Goal: Navigation & Orientation: Find specific page/section

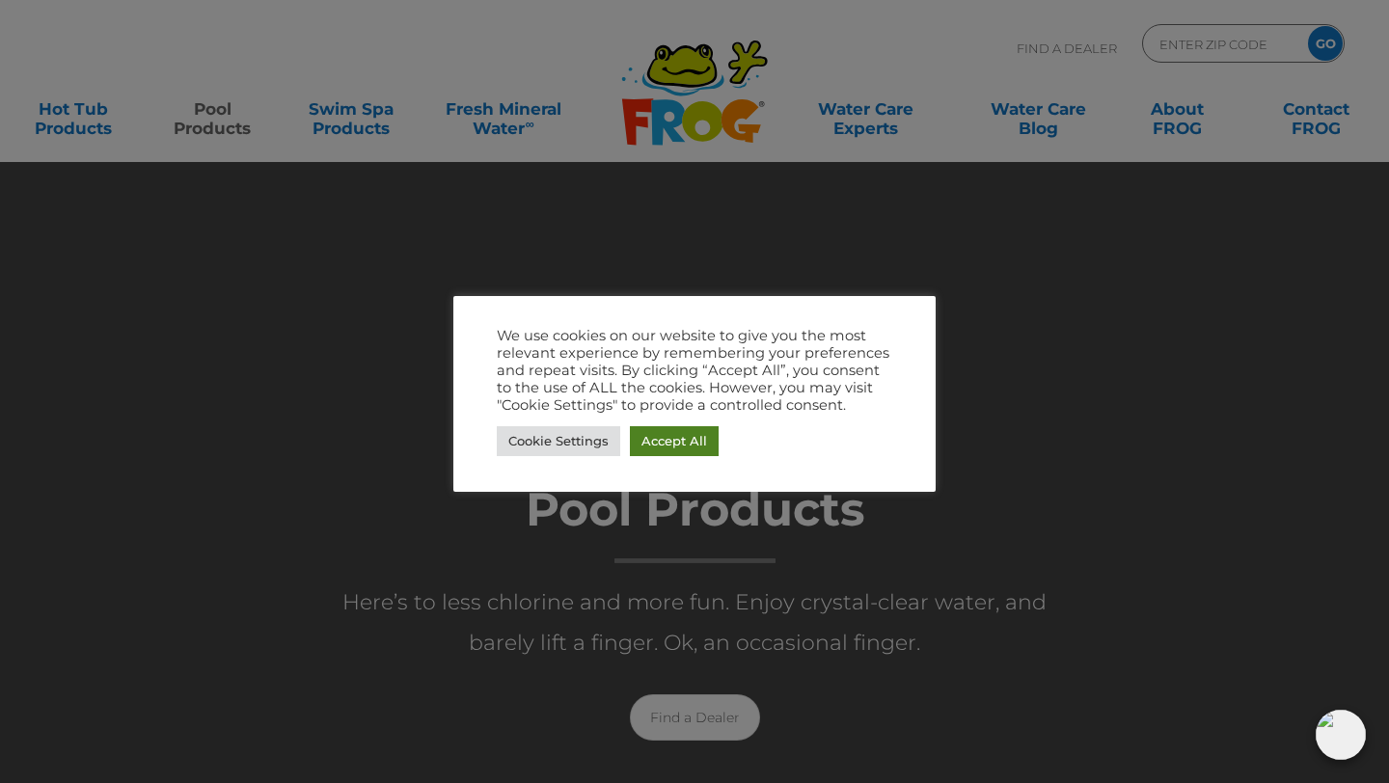
click at [684, 446] on link "Accept All" at bounding box center [674, 441] width 89 height 30
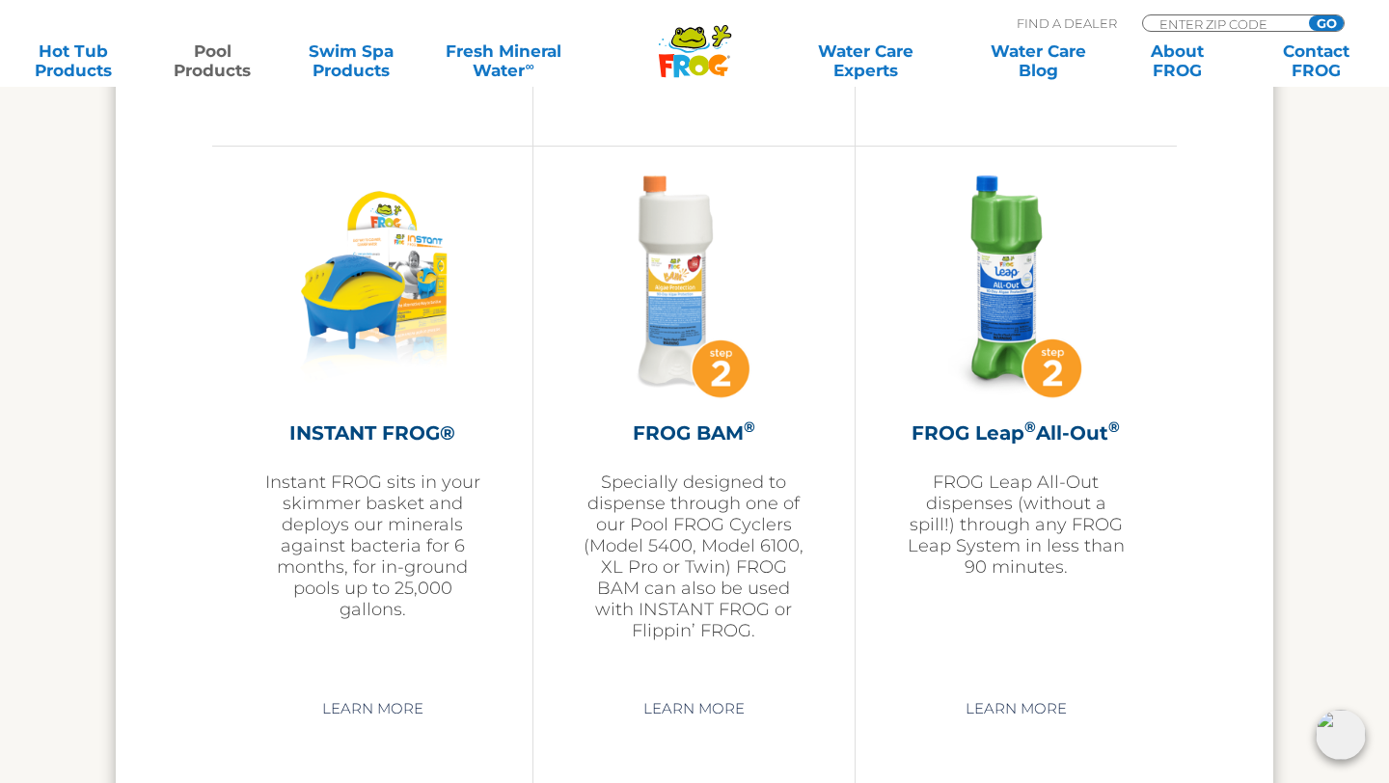
scroll to position [4683, 0]
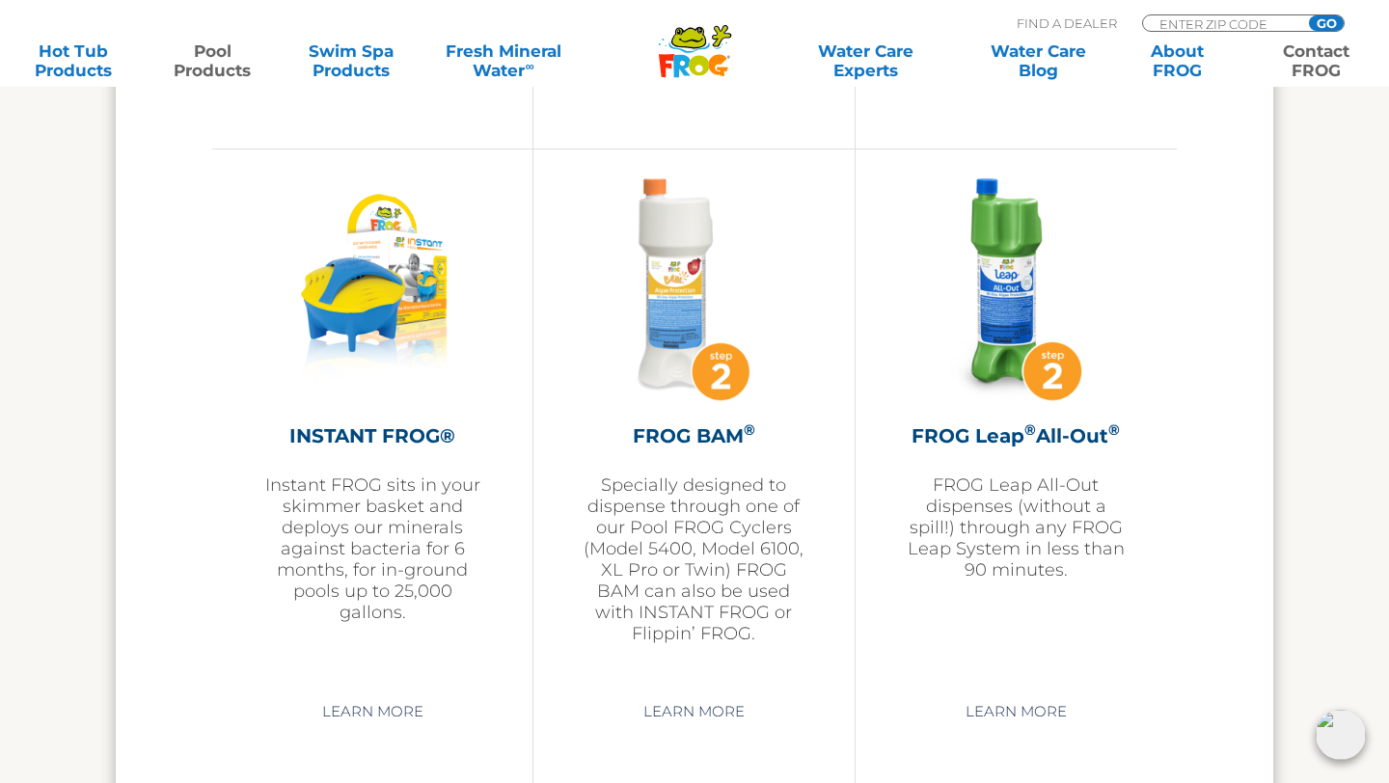
click at [1307, 66] on link "Contact FROG" at bounding box center [1316, 60] width 108 height 39
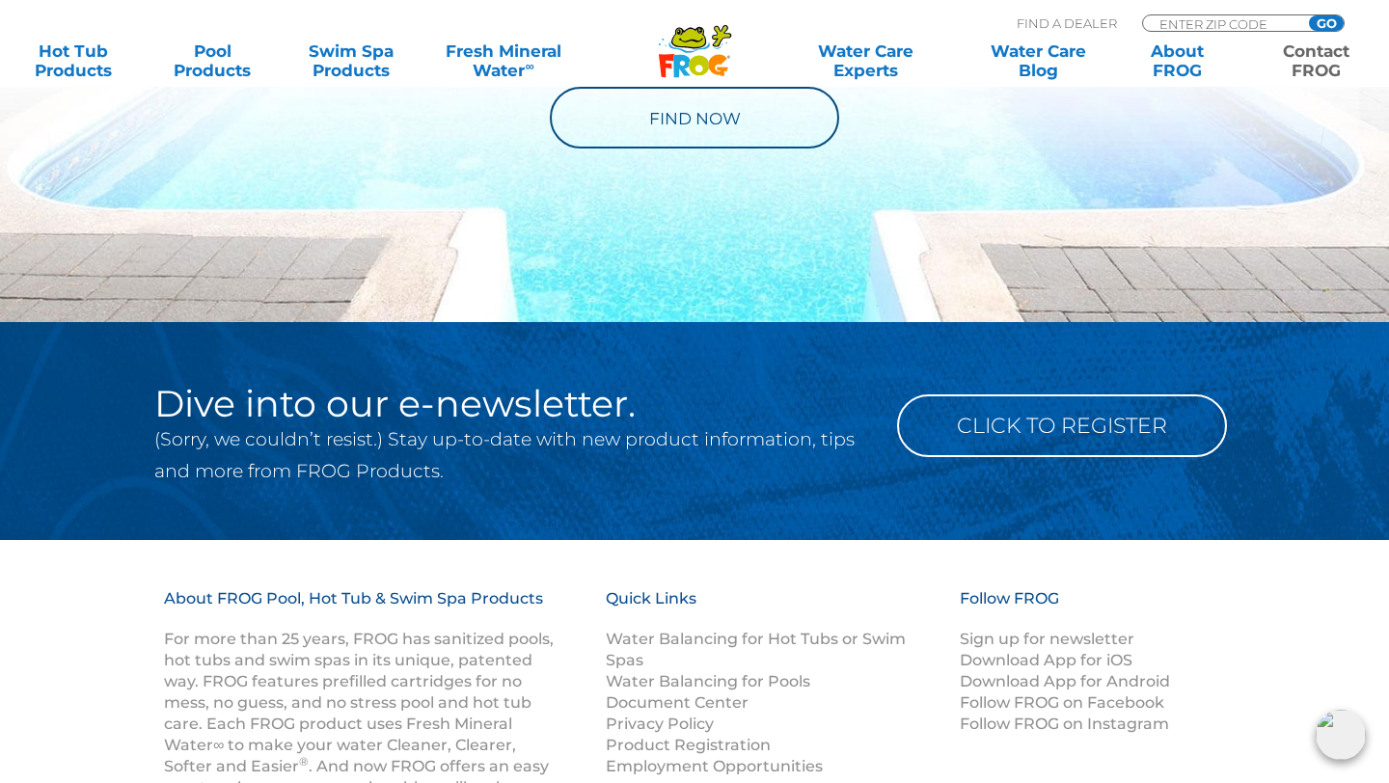
scroll to position [1599, 0]
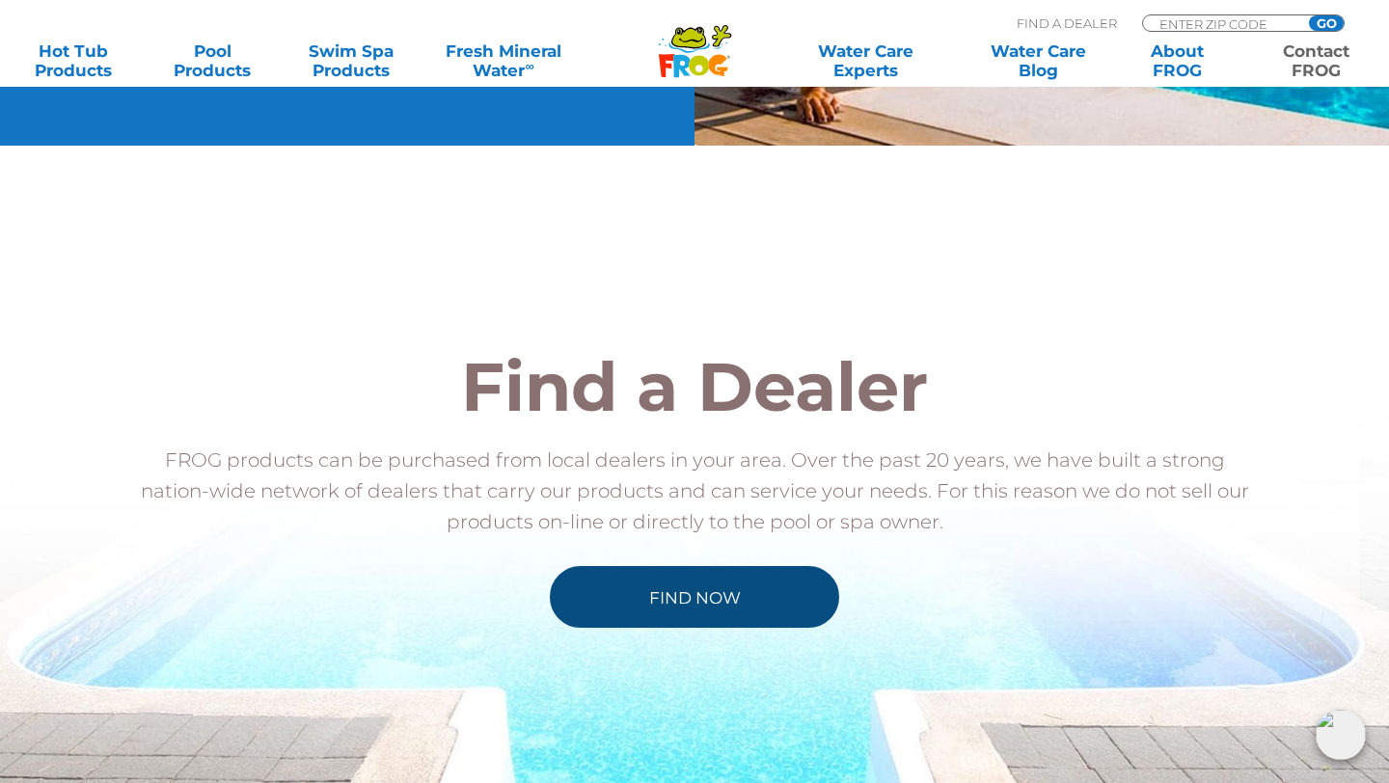
click at [696, 605] on link "Find Now" at bounding box center [694, 597] width 289 height 62
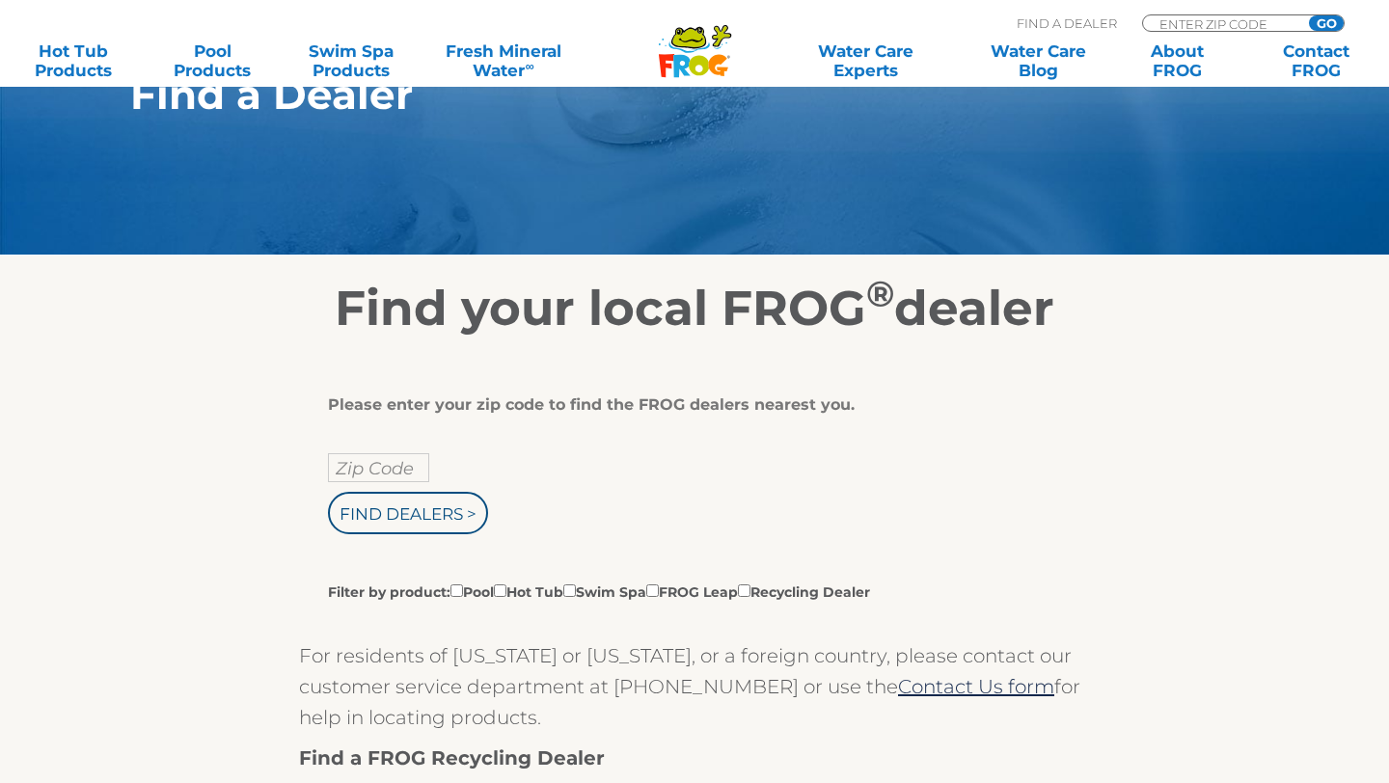
scroll to position [196, 0]
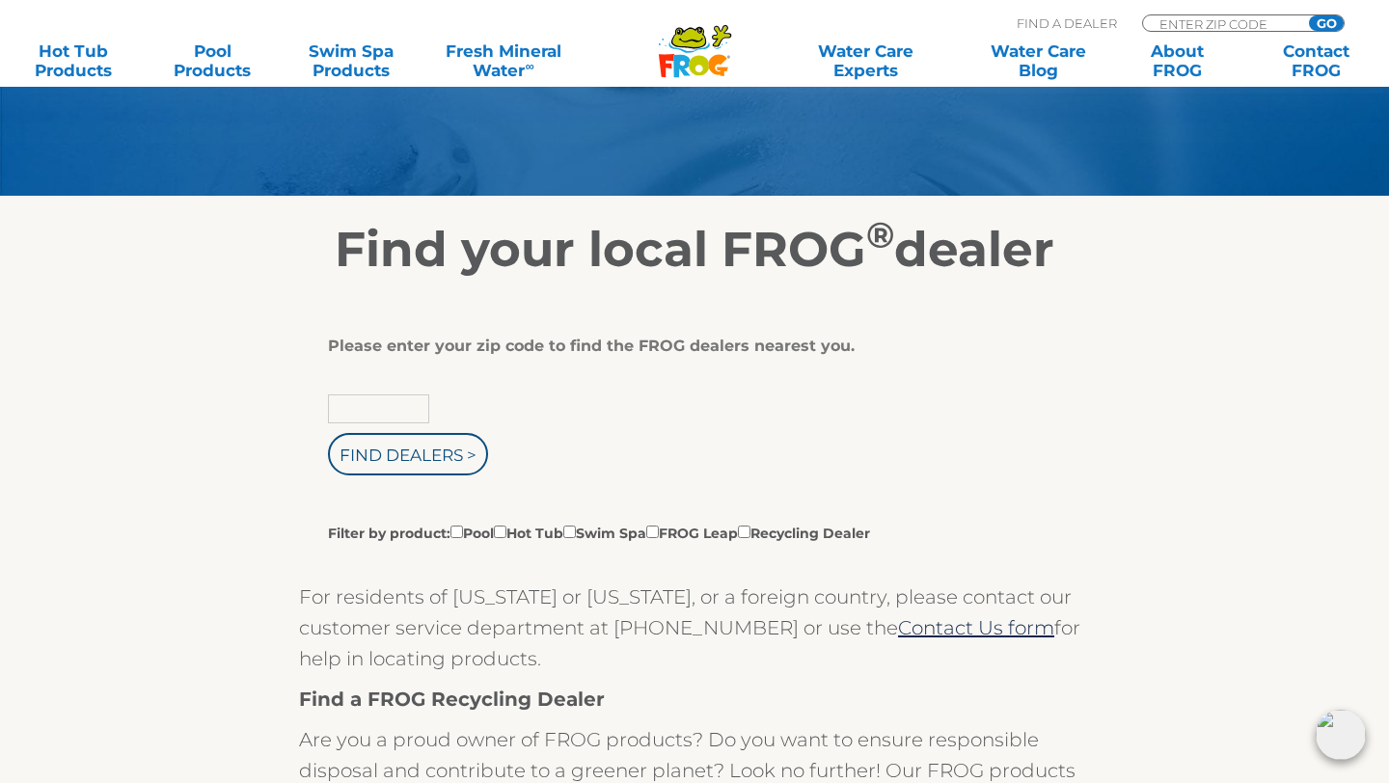
click at [360, 405] on input "text" at bounding box center [378, 409] width 101 height 29
type input "07039"
click at [383, 460] on input "Find Dealers >" at bounding box center [408, 454] width 160 height 42
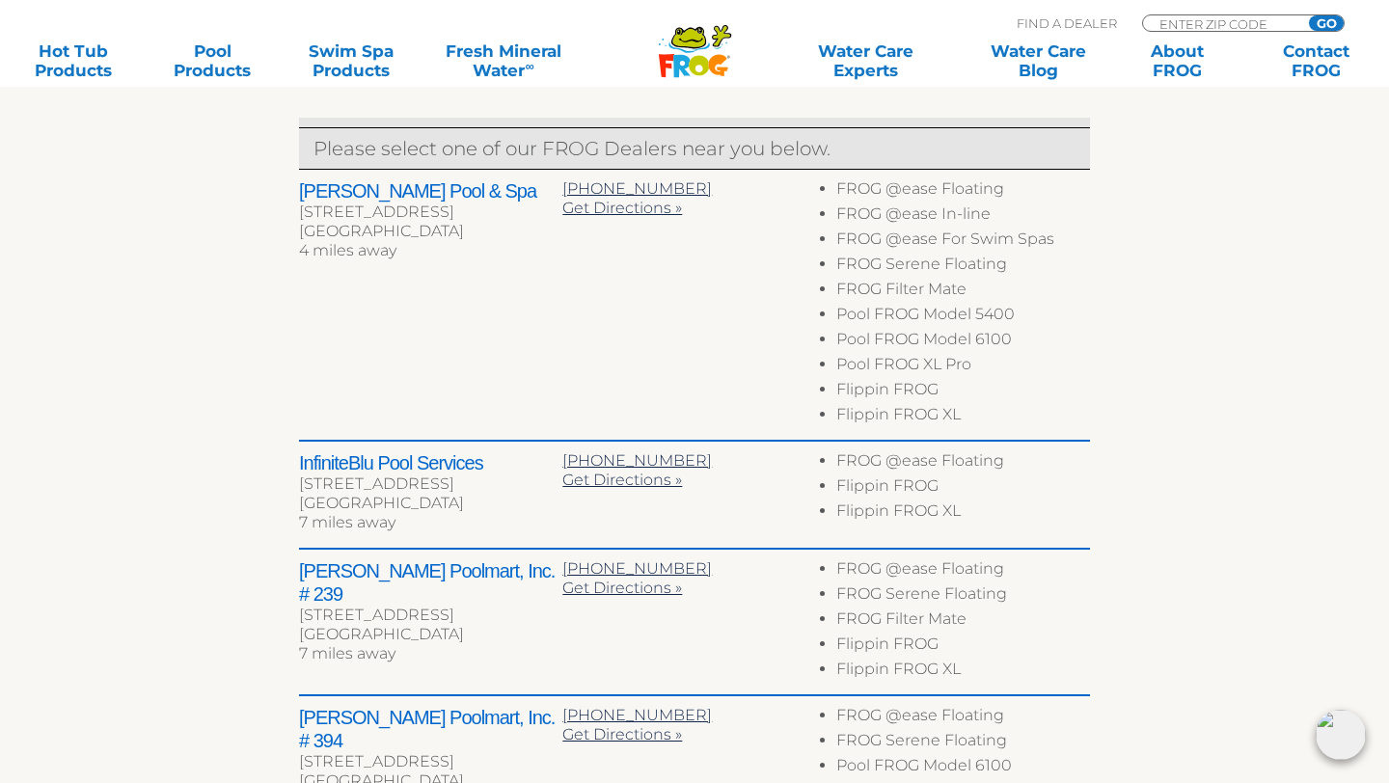
scroll to position [748, 0]
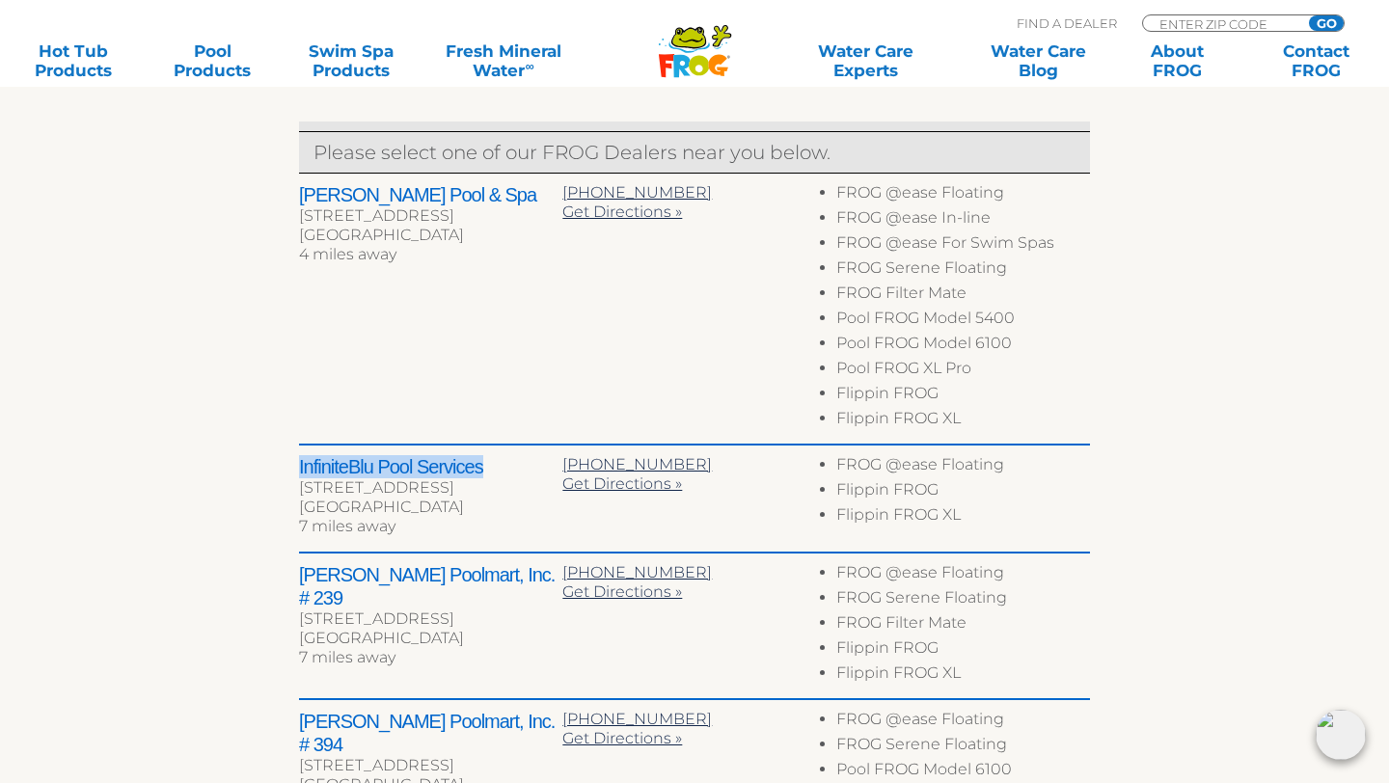
drag, startPoint x: 287, startPoint y: 468, endPoint x: 482, endPoint y: 475, distance: 195.9
click at [482, 475] on div "← Move left → Move right ↑ Move up ↓ Move down + Zoom in - Zoom out Home Jump l…" at bounding box center [694, 429] width 1187 height 1404
copy h2 "InfiniteBlu Pool Services"
drag, startPoint x: 294, startPoint y: 198, endPoint x: 418, endPoint y: 200, distance: 123.5
click at [418, 200] on div "← Move left → Move right ↑ Move up ↓ Move down + Zoom in - Zoom out Home Jump l…" at bounding box center [694, 429] width 1187 height 1404
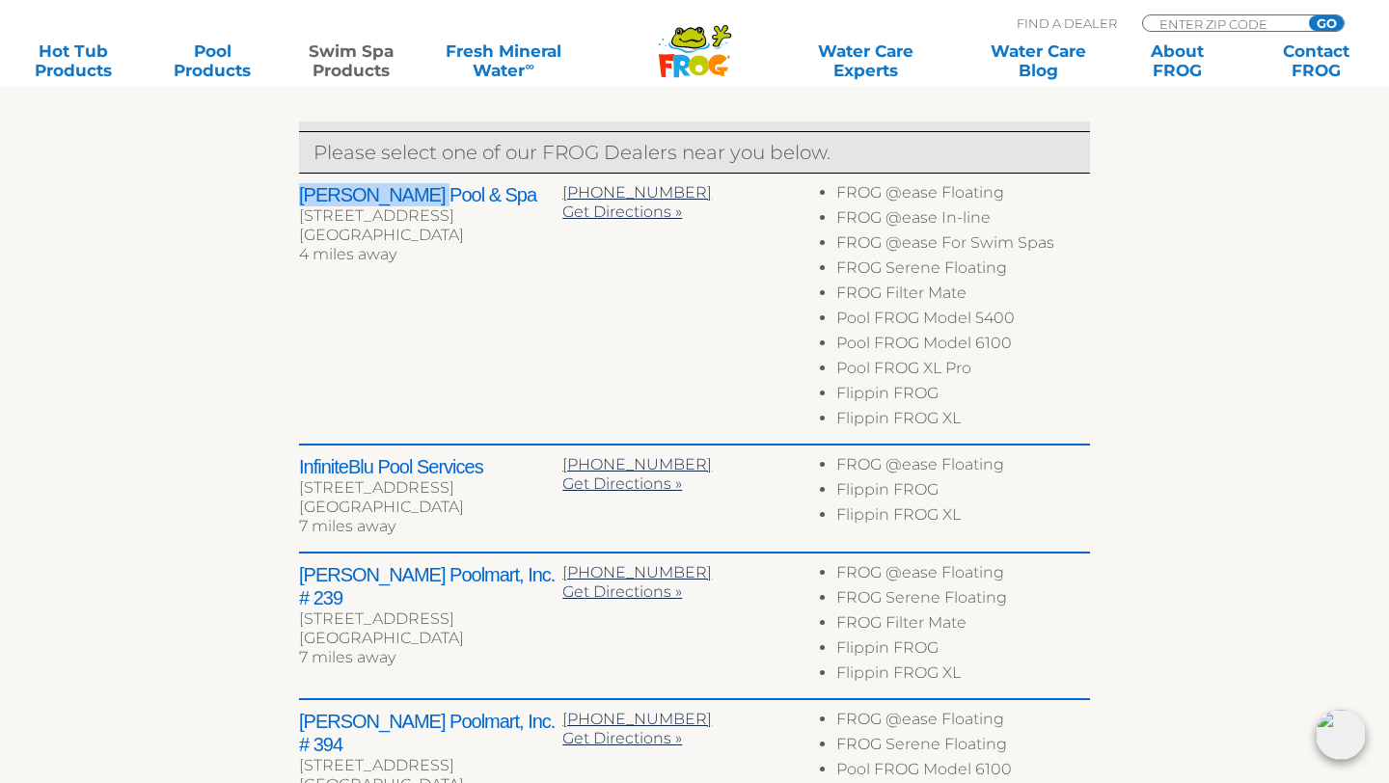
copy h2 "[PERSON_NAME] Pool & Spa"
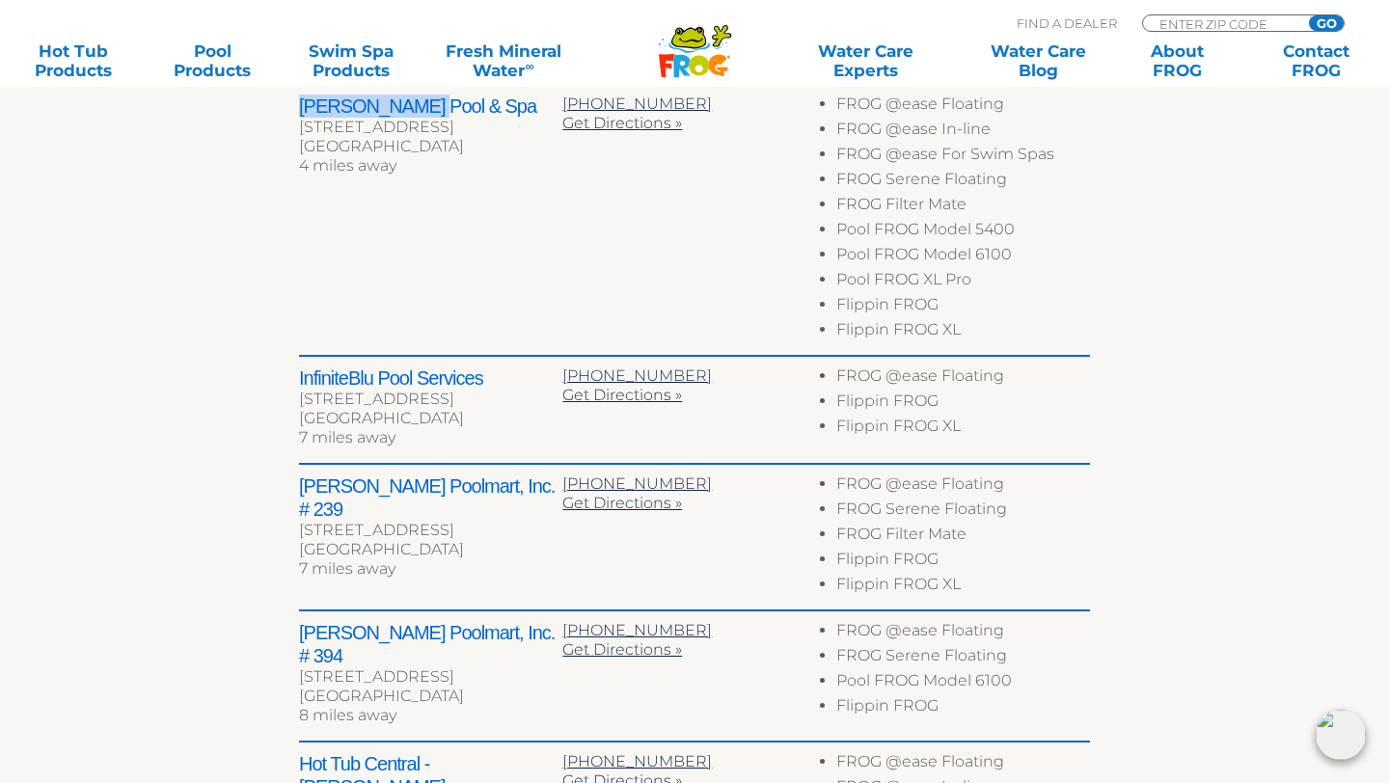
scroll to position [842, 0]
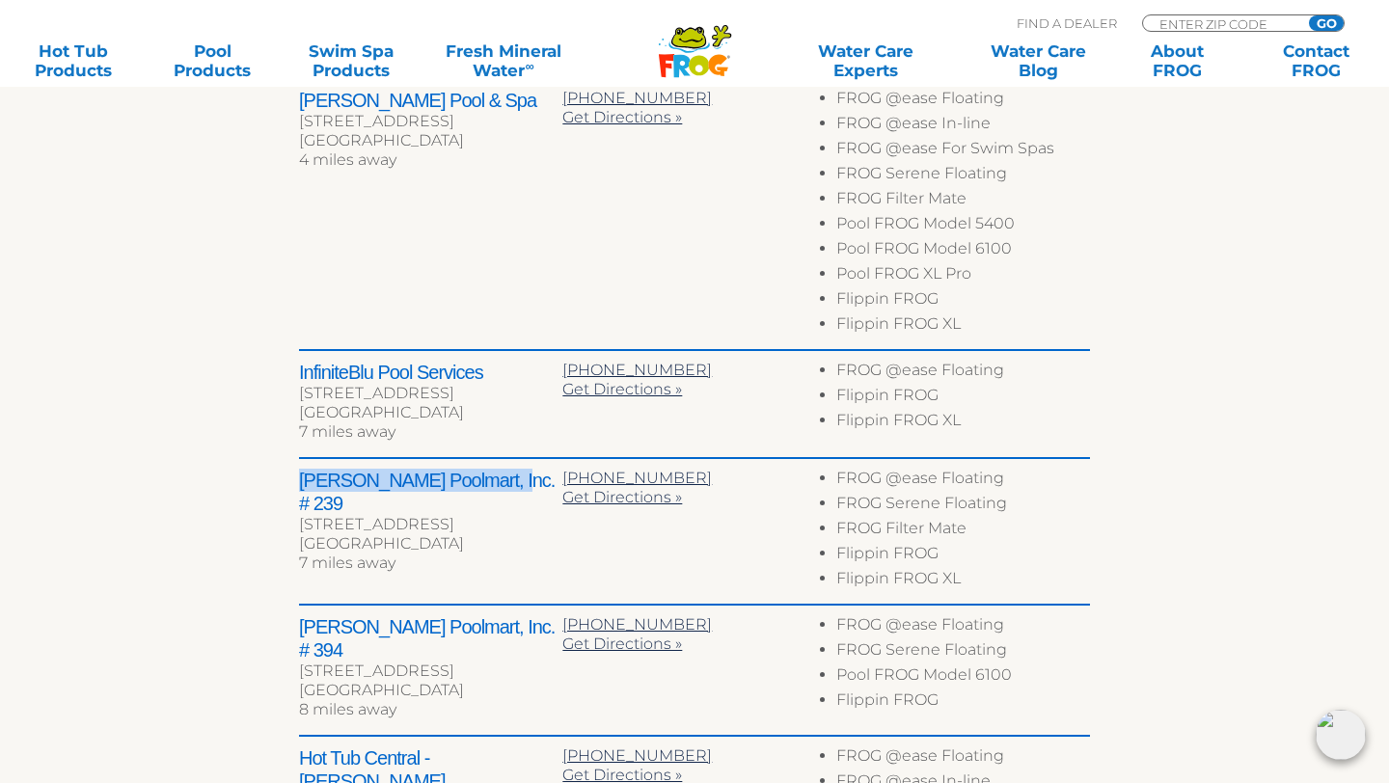
drag, startPoint x: 283, startPoint y: 478, endPoint x: 480, endPoint y: 478, distance: 197.8
click at [480, 478] on div "← Move left → Move right ↑ Move up ↓ Move down + Zoom in - Zoom out Home Jump l…" at bounding box center [694, 334] width 1187 height 1404
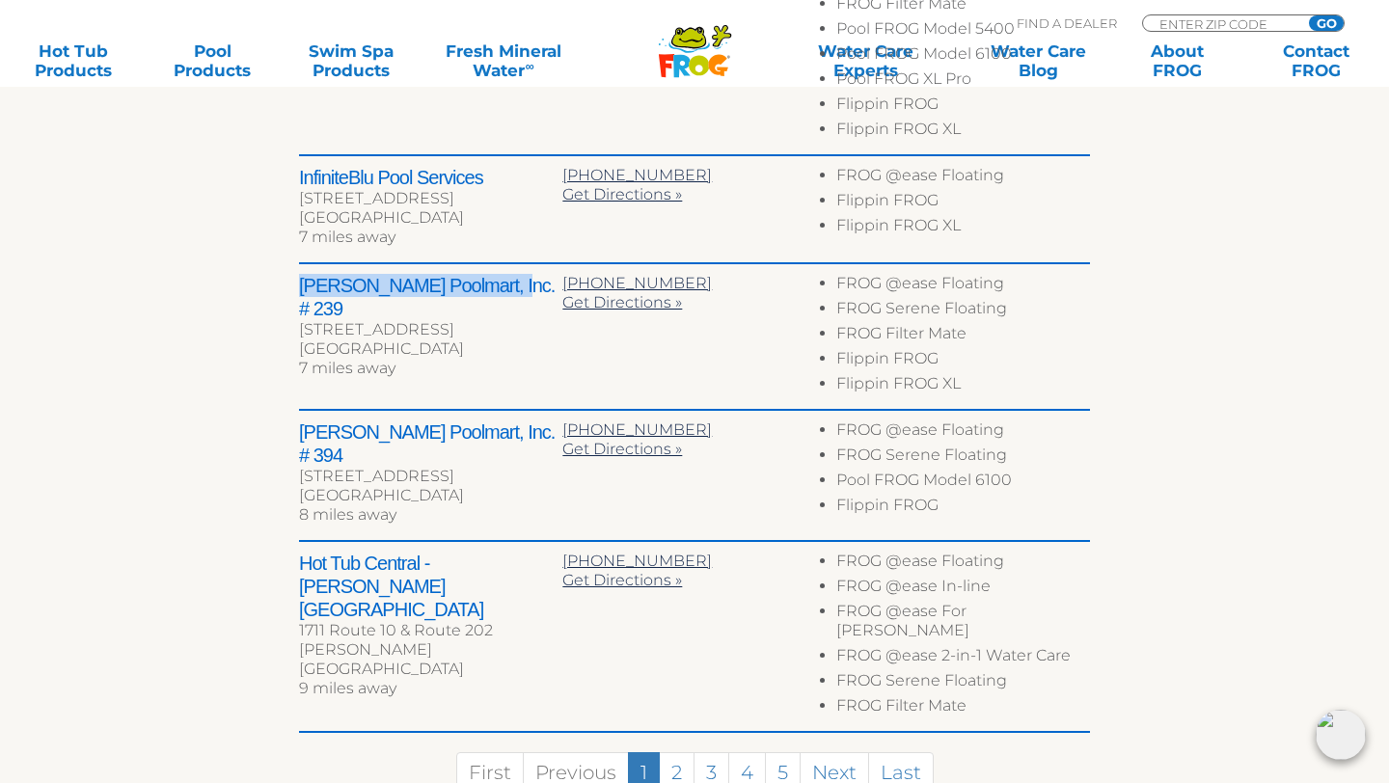
scroll to position [1136, 0]
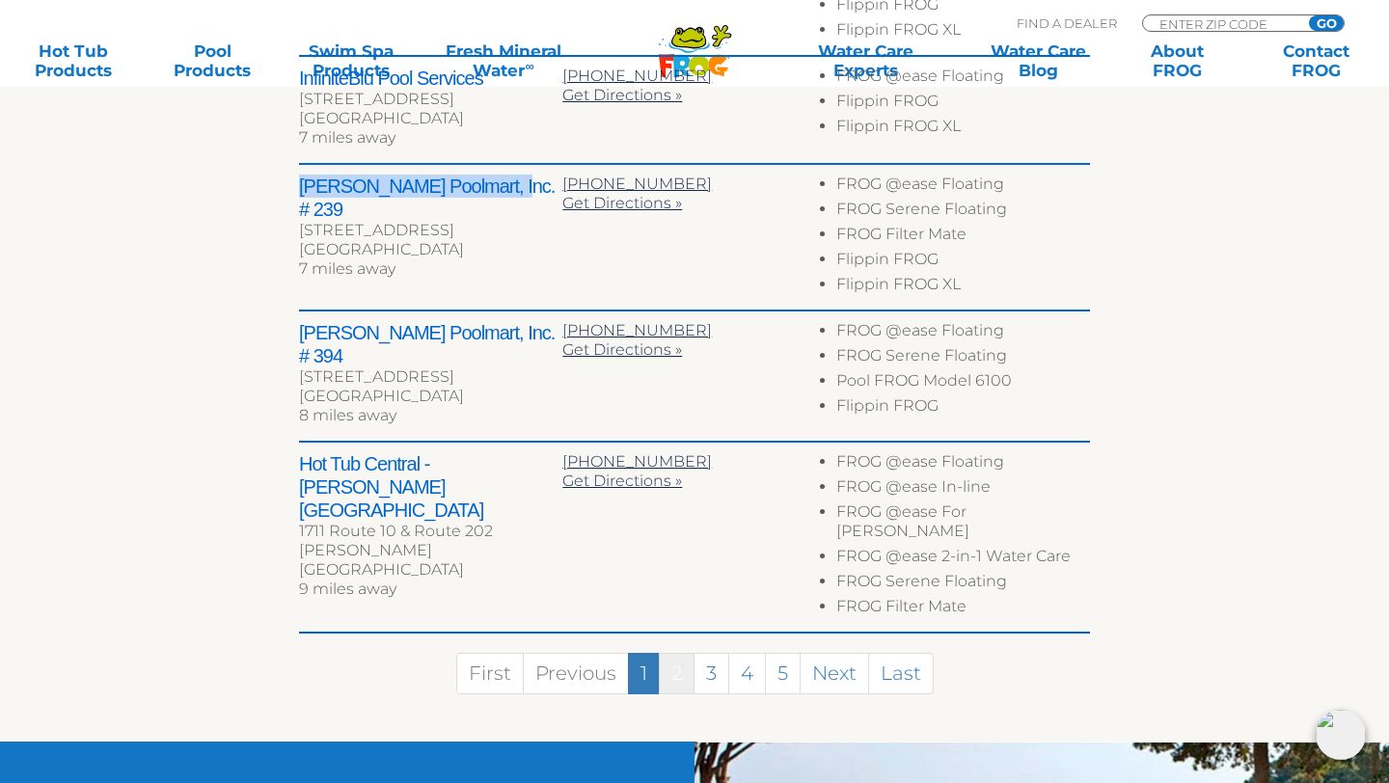
click at [668, 653] on link "2" at bounding box center [677, 673] width 36 height 41
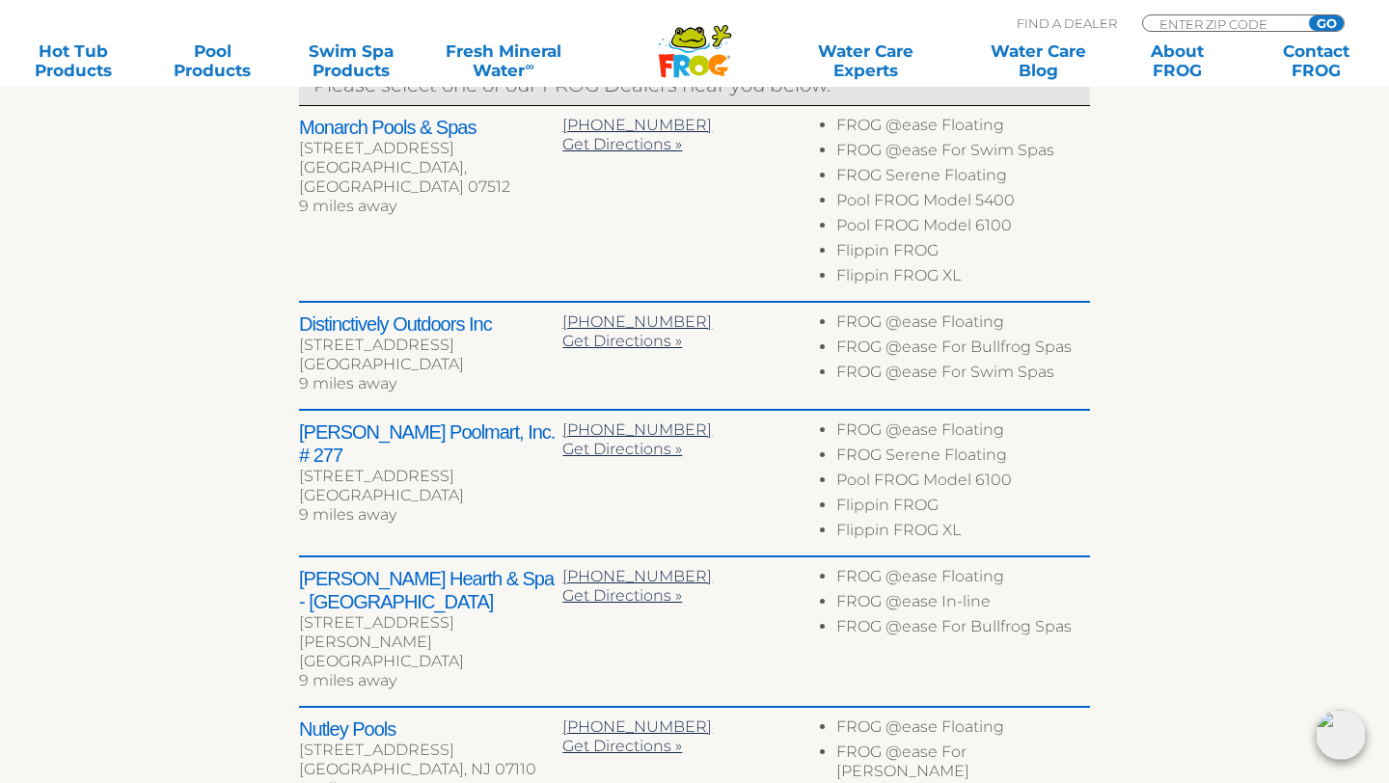
scroll to position [781, 0]
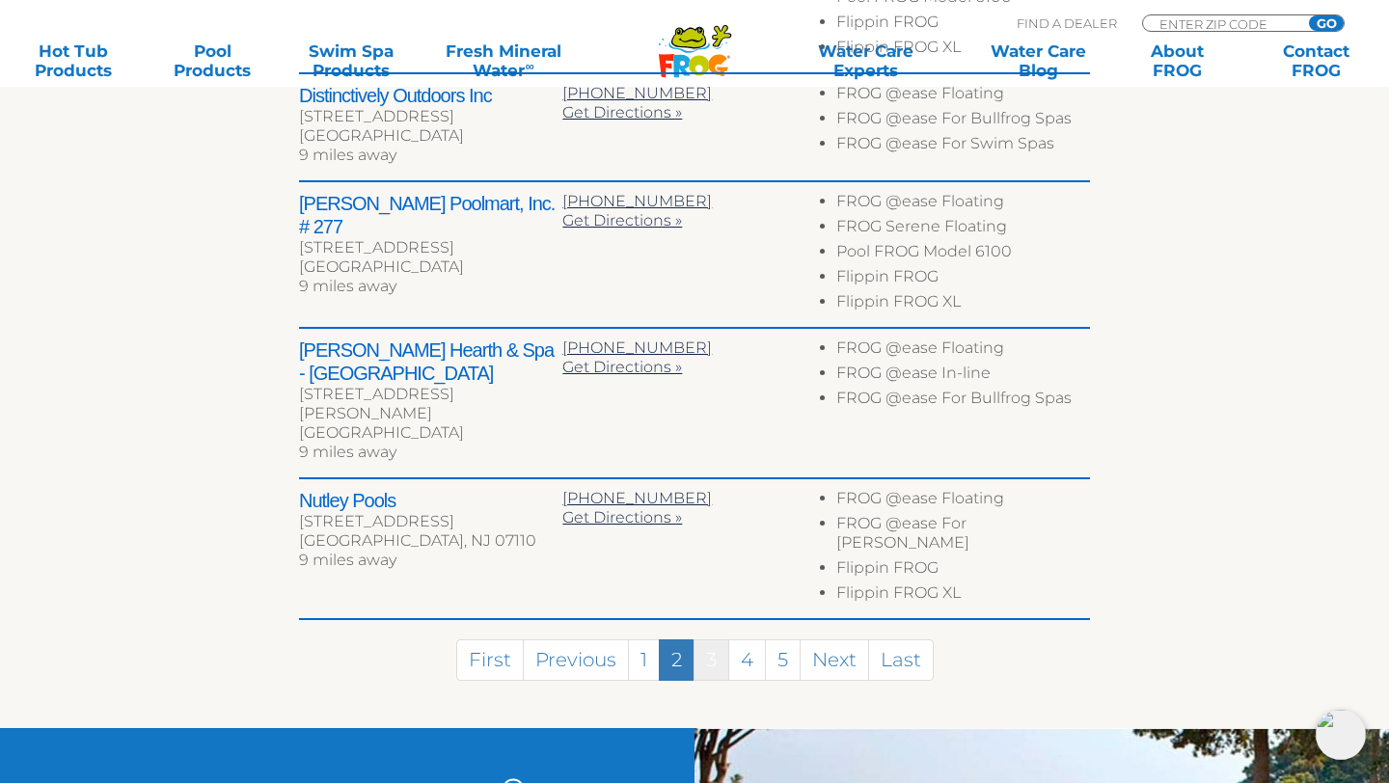
click at [717, 640] on link "3" at bounding box center [712, 660] width 36 height 41
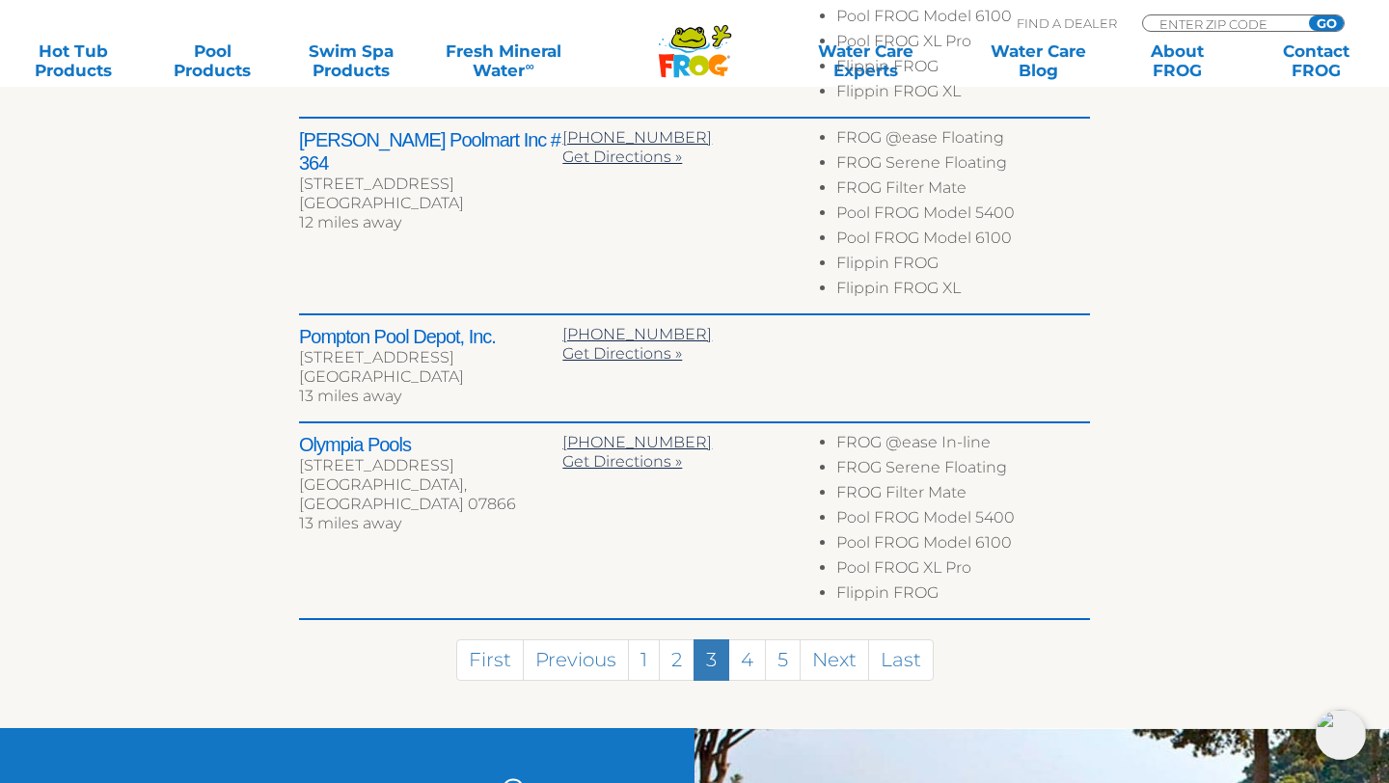
scroll to position [1373, 0]
click at [756, 668] on link "4" at bounding box center [747, 659] width 38 height 41
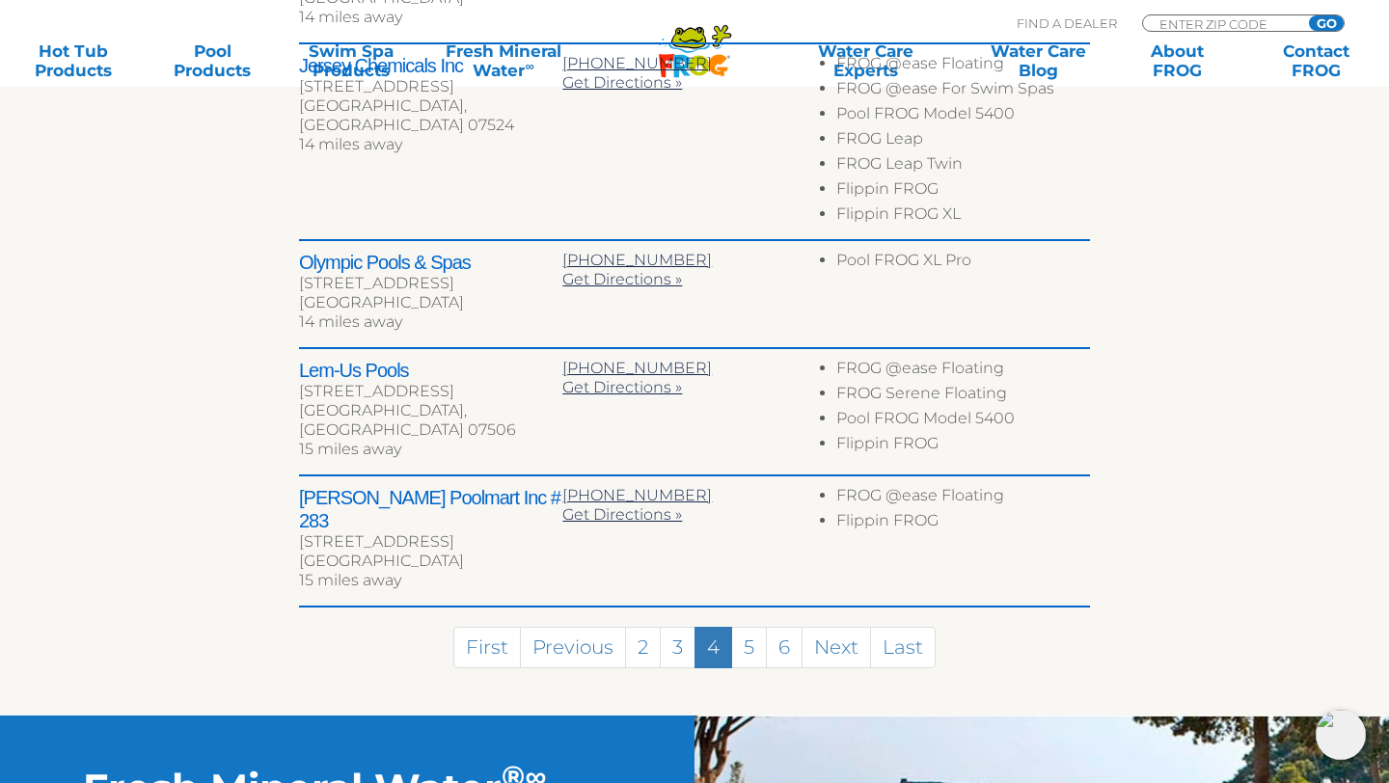
scroll to position [1003, 0]
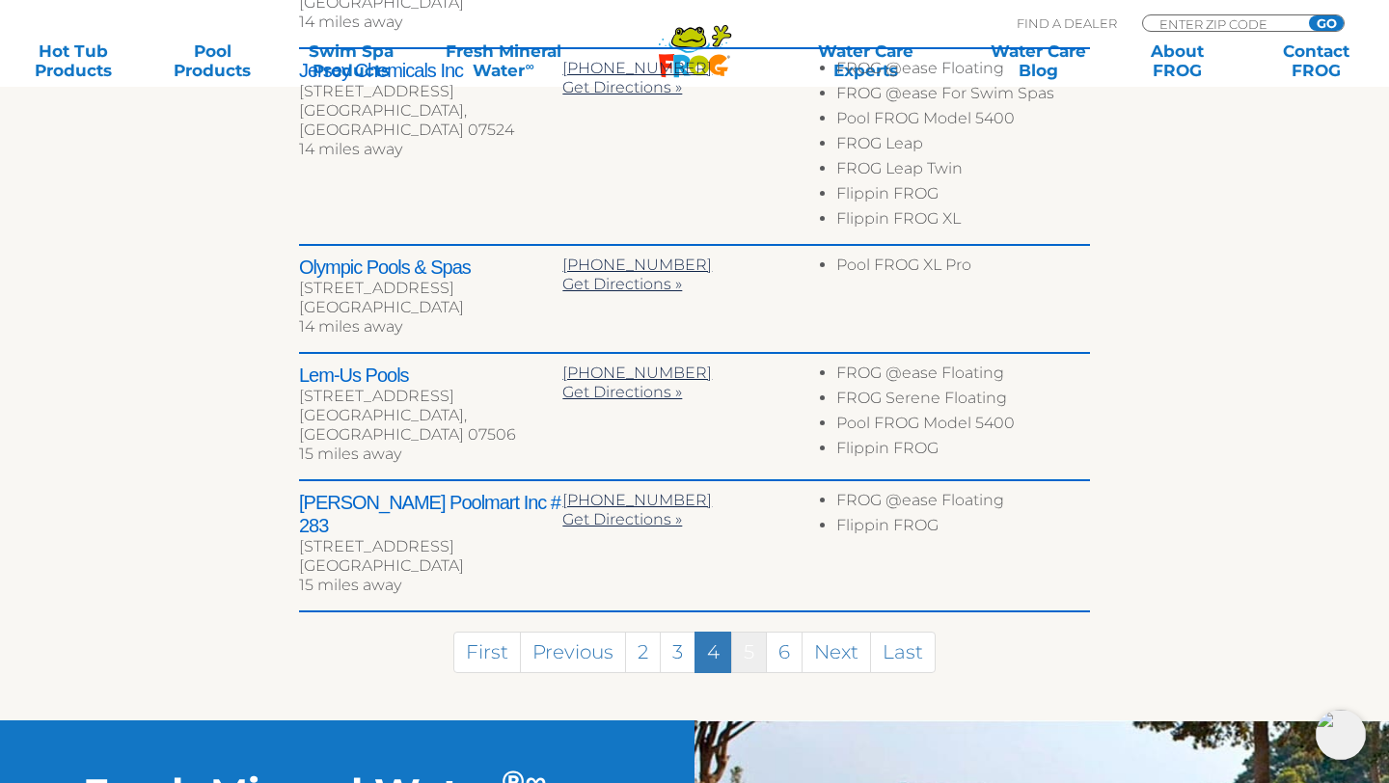
click at [760, 632] on link "5" at bounding box center [749, 652] width 36 height 41
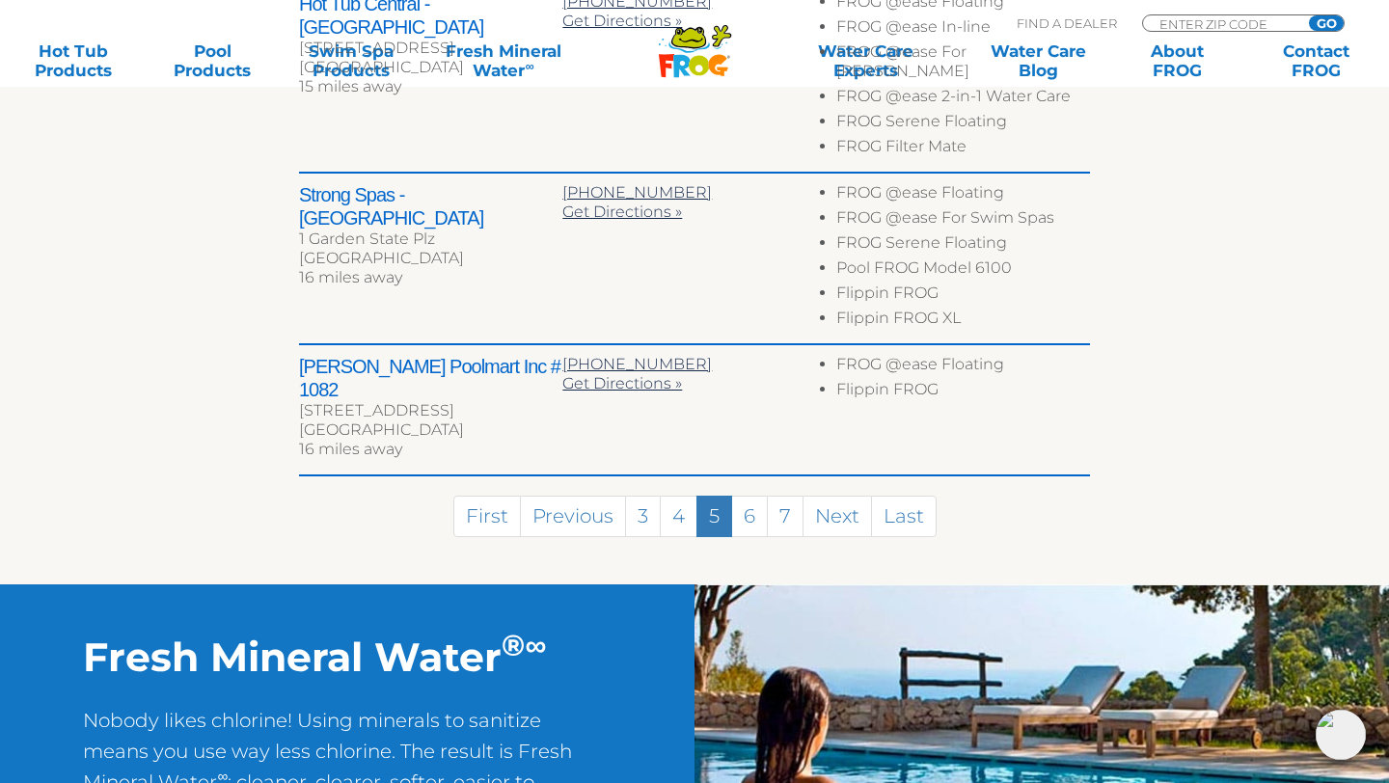
scroll to position [1223, 0]
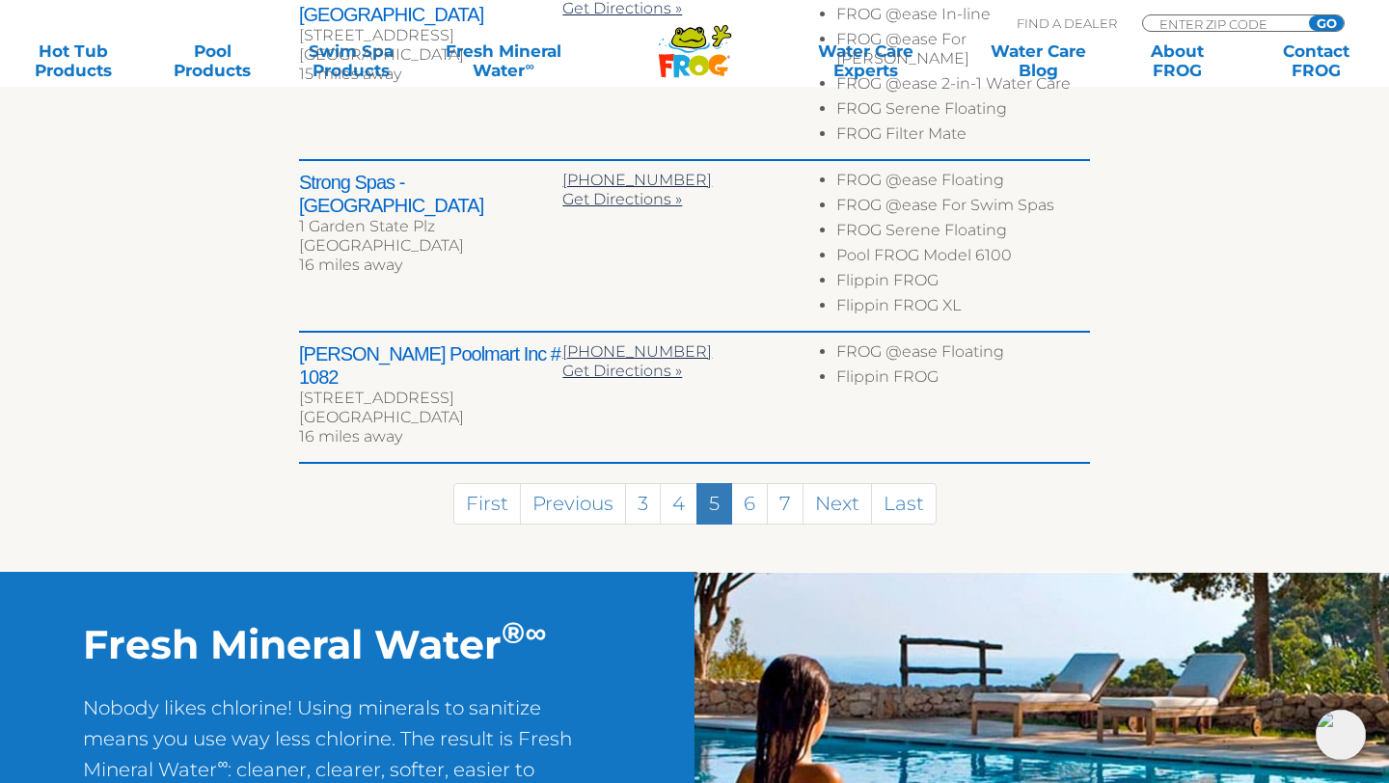
click at [747, 464] on div "First Previous 3 4 5 6 7 Next Last" at bounding box center [694, 498] width 791 height 69
click at [747, 483] on link "6" at bounding box center [749, 503] width 37 height 41
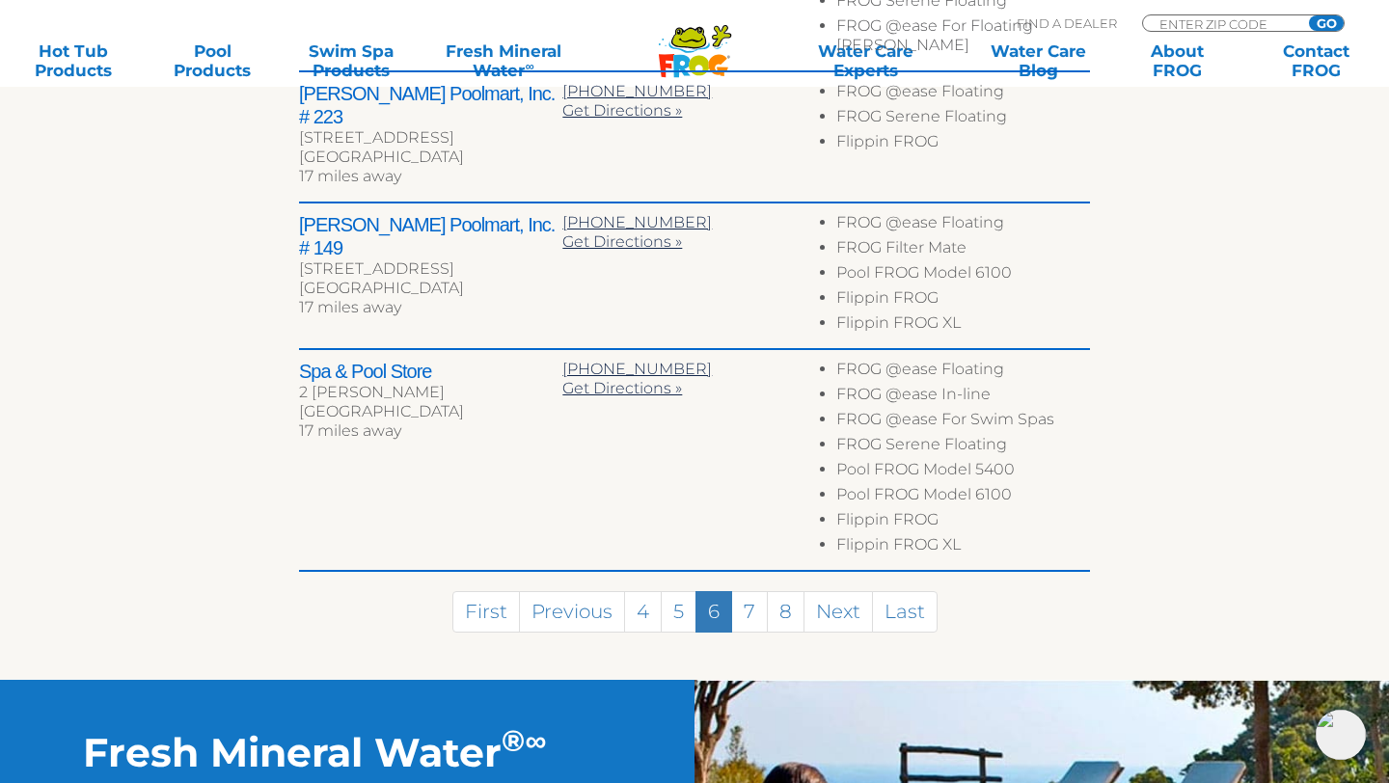
scroll to position [1373, 0]
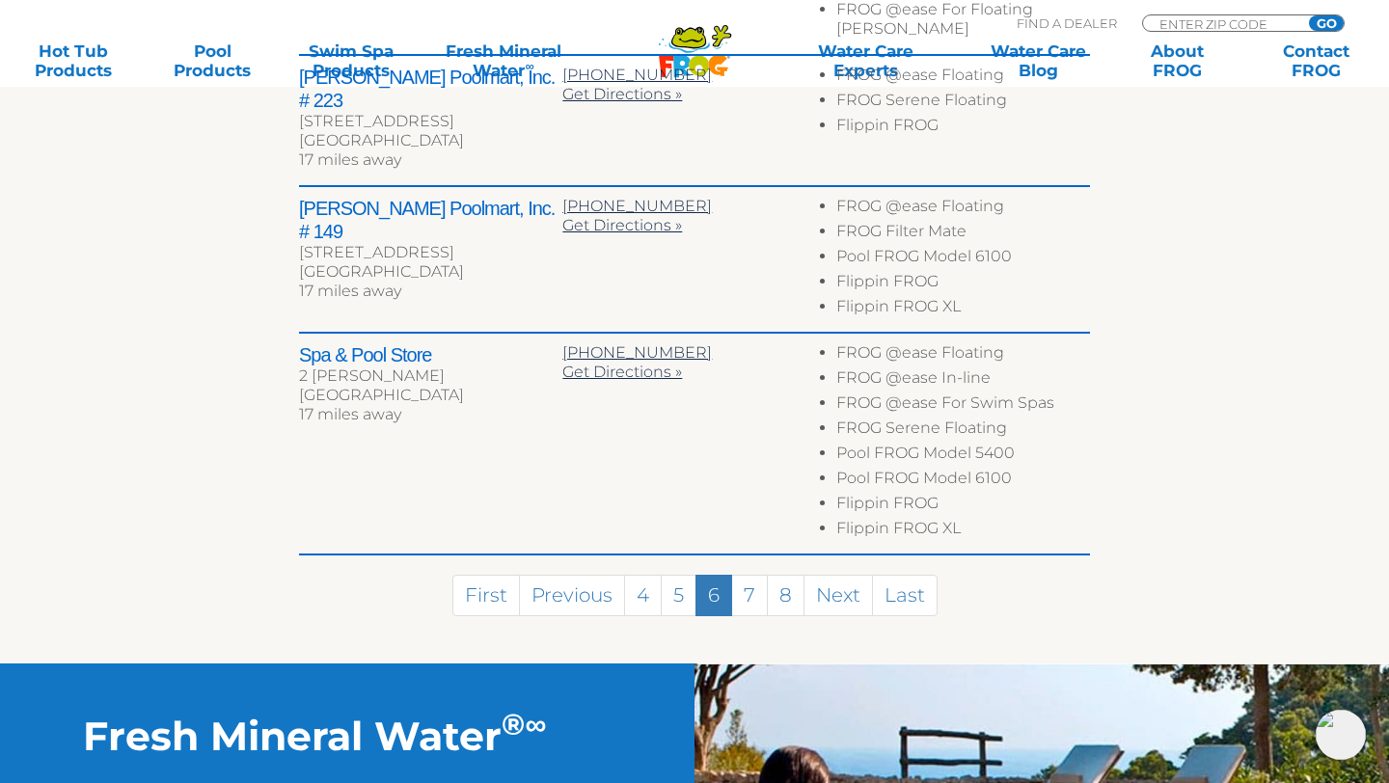
click at [753, 556] on div "First Previous 4 5 6 7 8 Next Last" at bounding box center [694, 590] width 791 height 69
click at [751, 575] on link "7" at bounding box center [749, 595] width 37 height 41
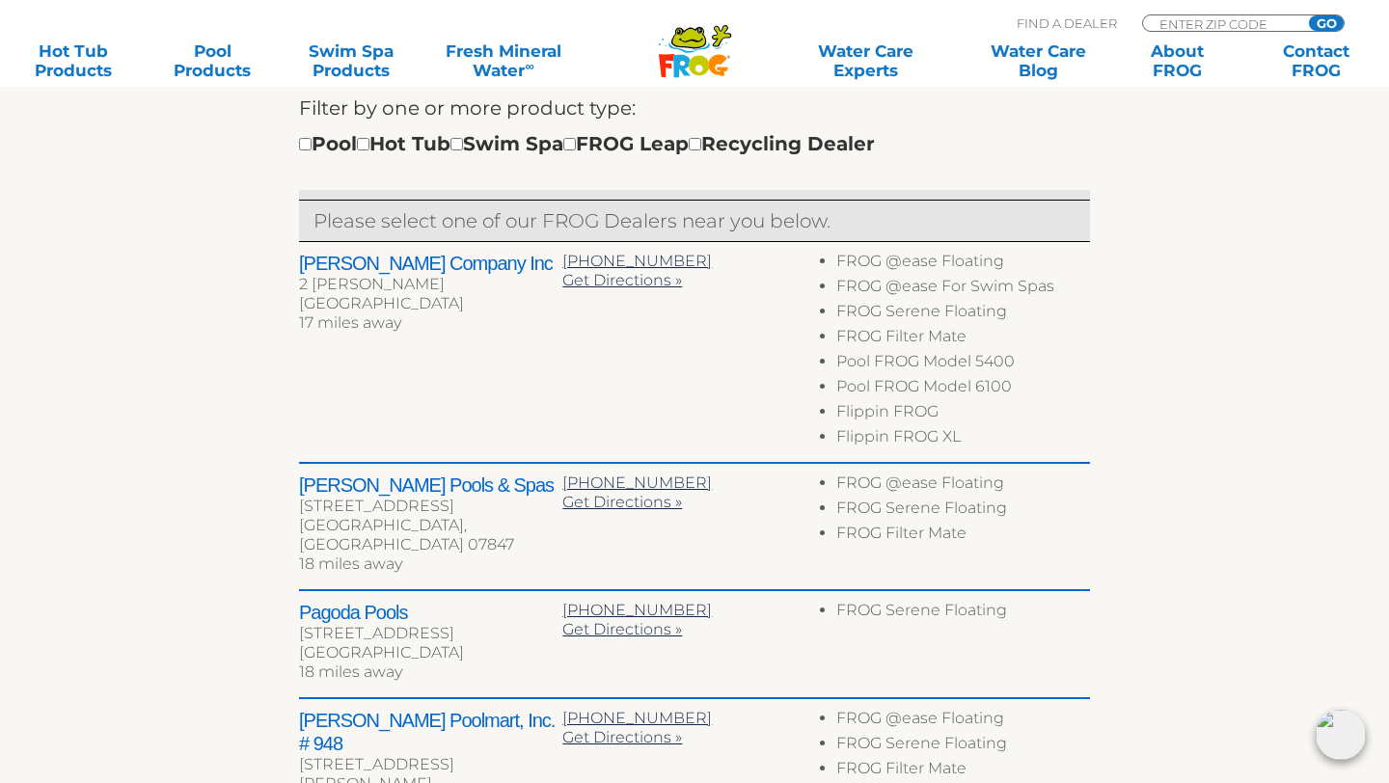
scroll to position [680, 0]
drag, startPoint x: 293, startPoint y: 262, endPoint x: 496, endPoint y: 257, distance: 202.7
click at [496, 257] on div "← Move left → Move right ↑ Move up ↓ Move down + Zoom in - Zoom out Home Jump l…" at bounding box center [694, 507] width 1187 height 1425
copy h2 "[PERSON_NAME] Company Inc"
